Goal: Transaction & Acquisition: Purchase product/service

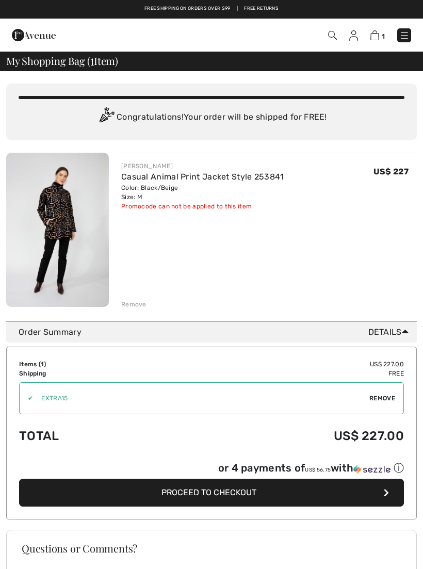
checkbox input "true"
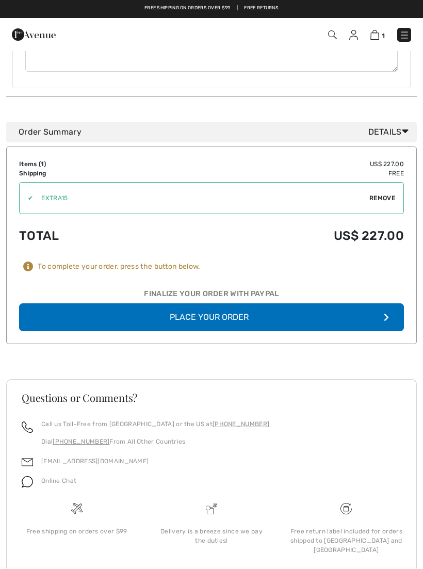
scroll to position [460, 0]
click at [241, 308] on button "Place Your Order" at bounding box center [211, 318] width 385 height 28
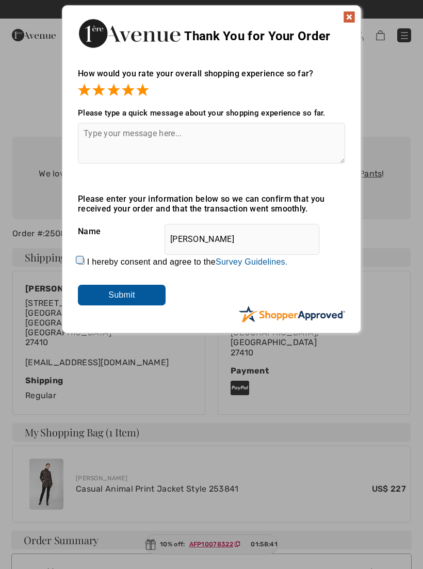
click at [132, 298] on input "Submit" at bounding box center [122, 295] width 88 height 21
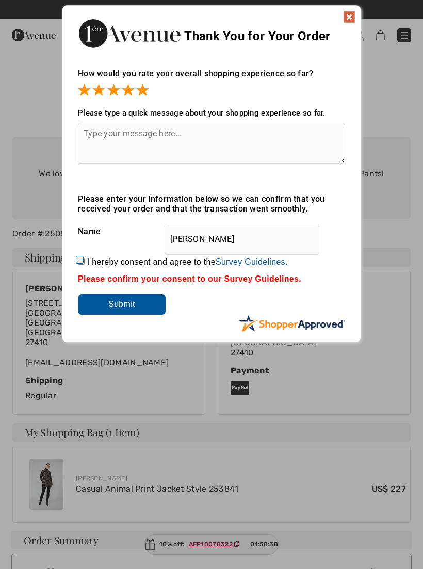
click at [90, 259] on label "I hereby consent and agree to the By submitting a review, you grant permission …" at bounding box center [187, 261] width 201 height 9
click at [85, 259] on input "I hereby consent and agree to the By submitting a review, you grant permission …" at bounding box center [81, 261] width 7 height 7
checkbox input "true"
click at [137, 306] on input "Submit" at bounding box center [122, 304] width 88 height 21
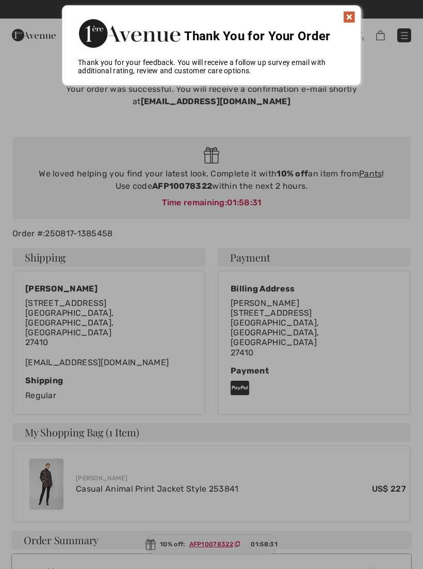
click at [354, 19] on img at bounding box center [349, 17] width 12 height 12
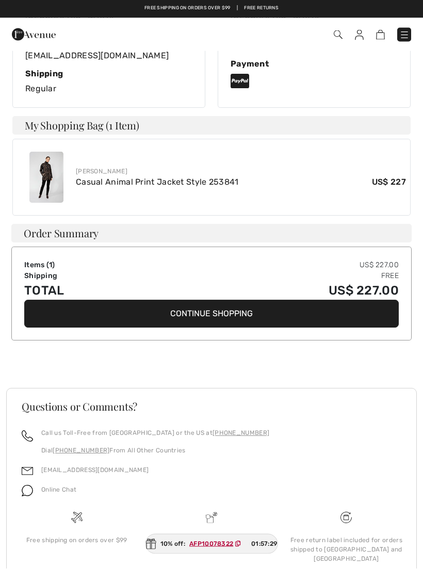
scroll to position [306, 0]
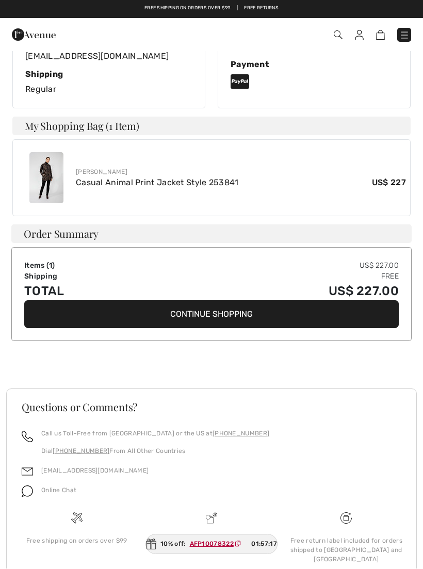
click at [58, 467] on link "[EMAIL_ADDRESS][DOMAIN_NAME]" at bounding box center [94, 470] width 107 height 7
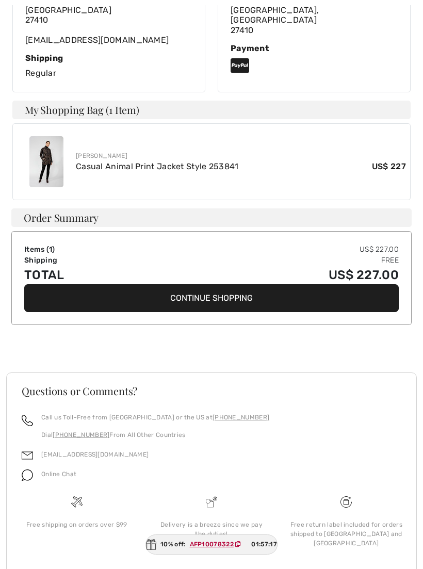
scroll to position [323, 0]
